Goal: Task Accomplishment & Management: Use online tool/utility

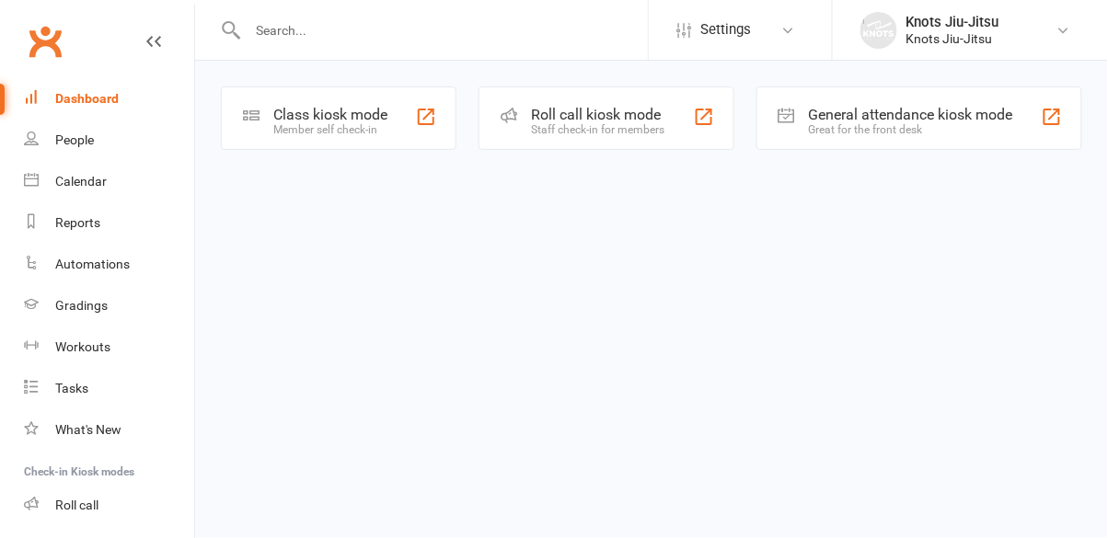
click at [331, 126] on div "Member self check-in" at bounding box center [330, 129] width 114 height 13
click at [368, 131] on div "Member self check-in" at bounding box center [330, 129] width 114 height 13
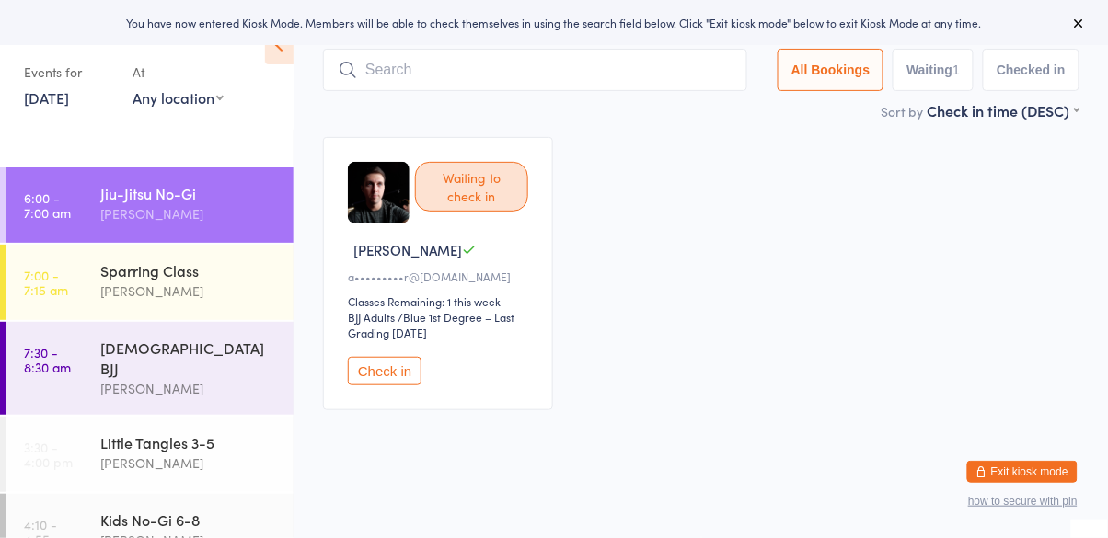
scroll to position [82, 0]
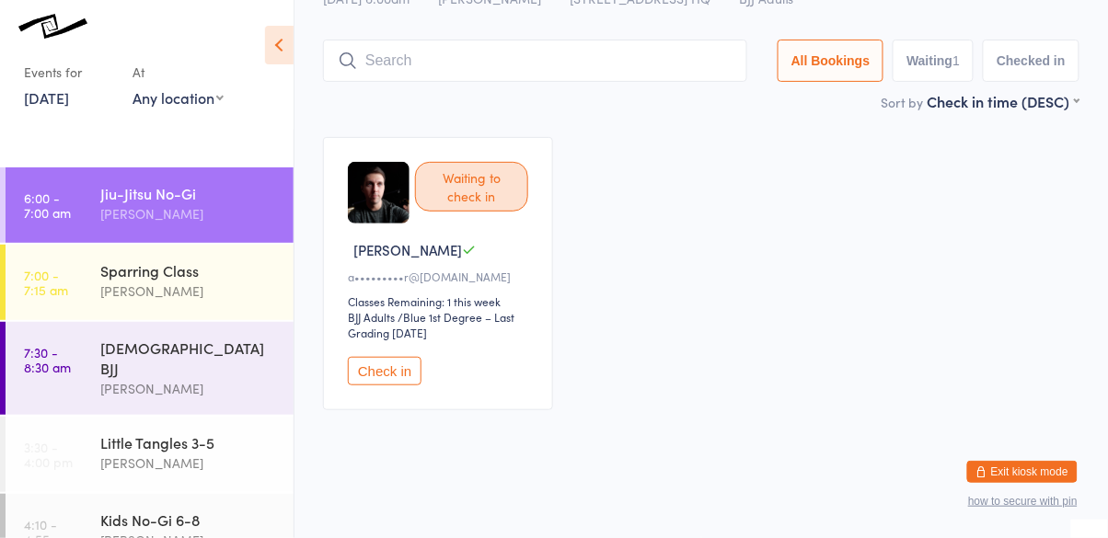
click at [406, 371] on button "Check in" at bounding box center [385, 371] width 74 height 29
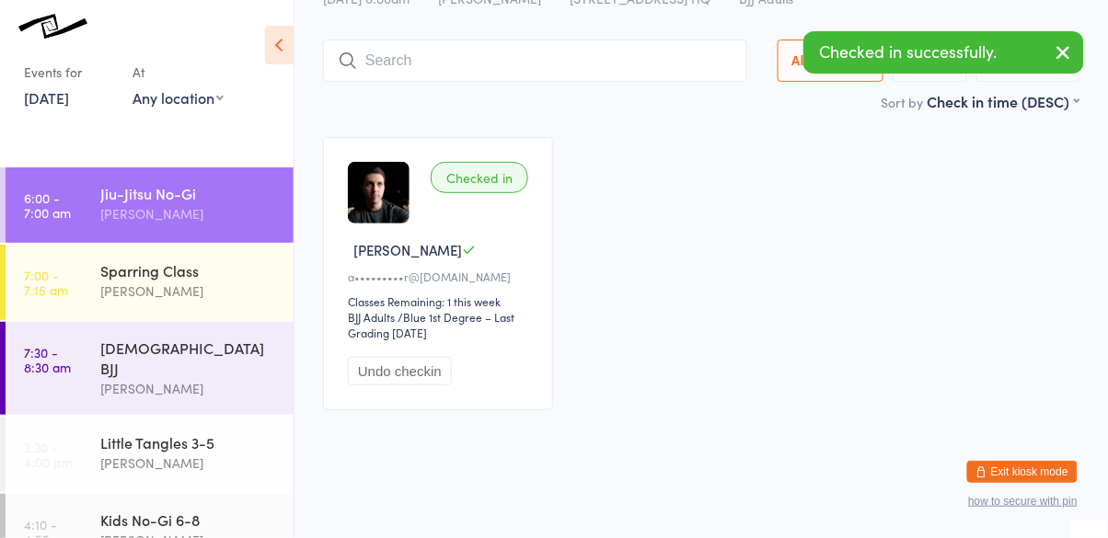
click at [529, 54] on input "search" at bounding box center [535, 61] width 424 height 42
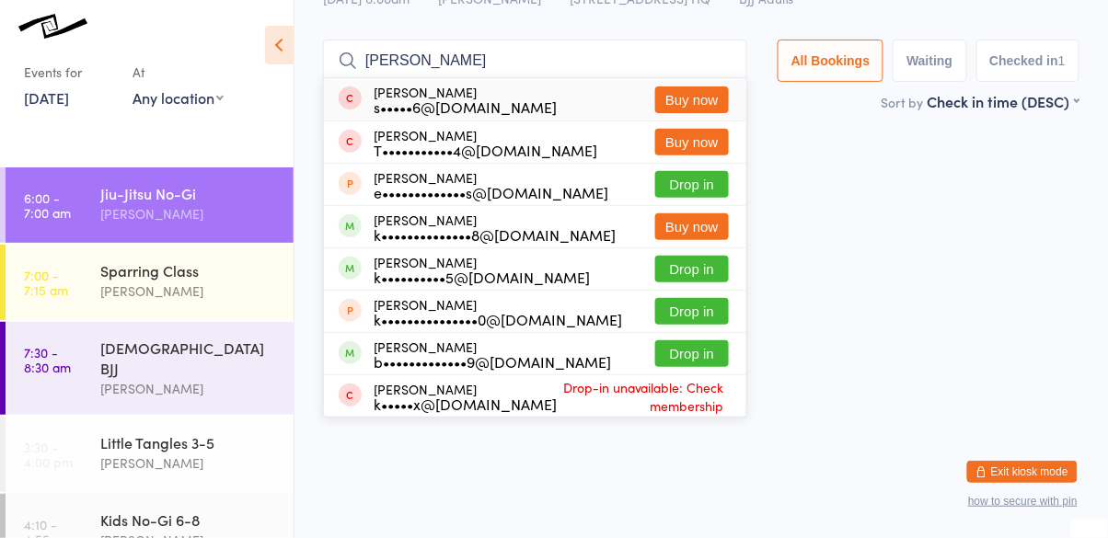
click at [891, 265] on div "Checked in [PERSON_NAME] F a•••••••••r@[DOMAIN_NAME] Classes Remaining: 1 this …" at bounding box center [700, 274] width 789 height 306
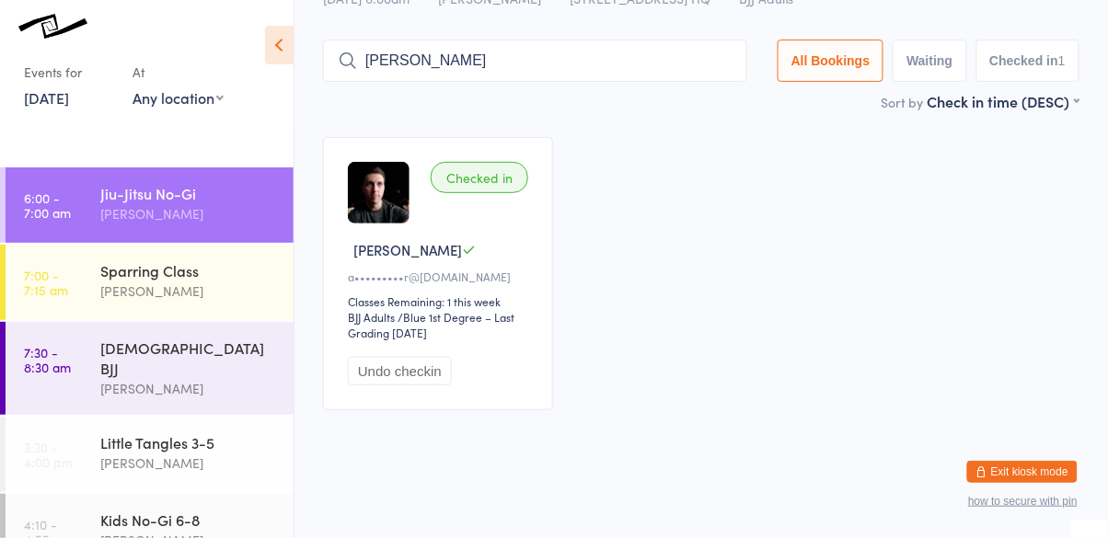
click at [610, 58] on input "[PERSON_NAME]" at bounding box center [535, 61] width 424 height 42
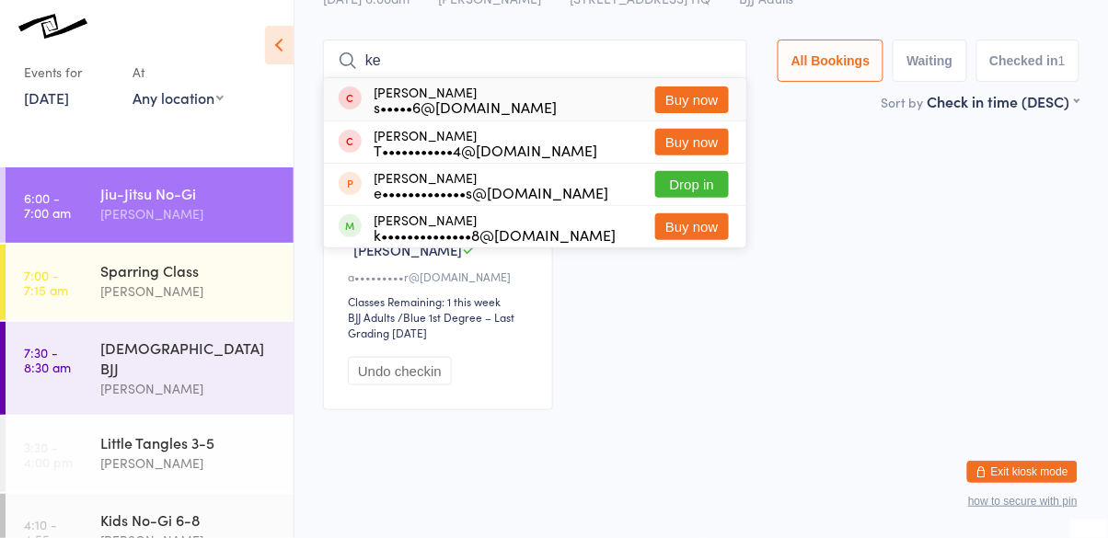
type input "k"
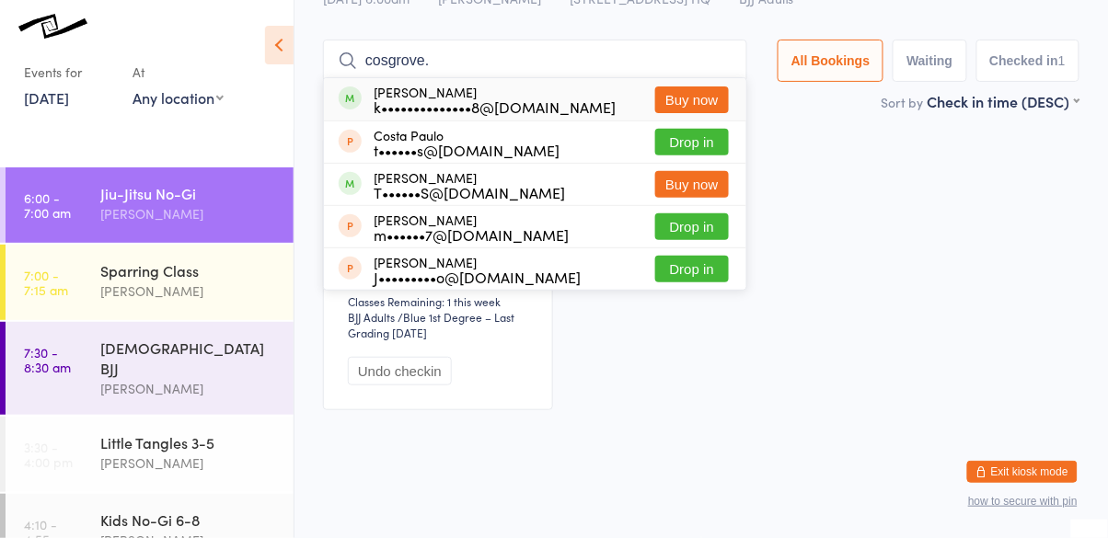
type input "cosgrove."
